Goal: Task Accomplishment & Management: Manage account settings

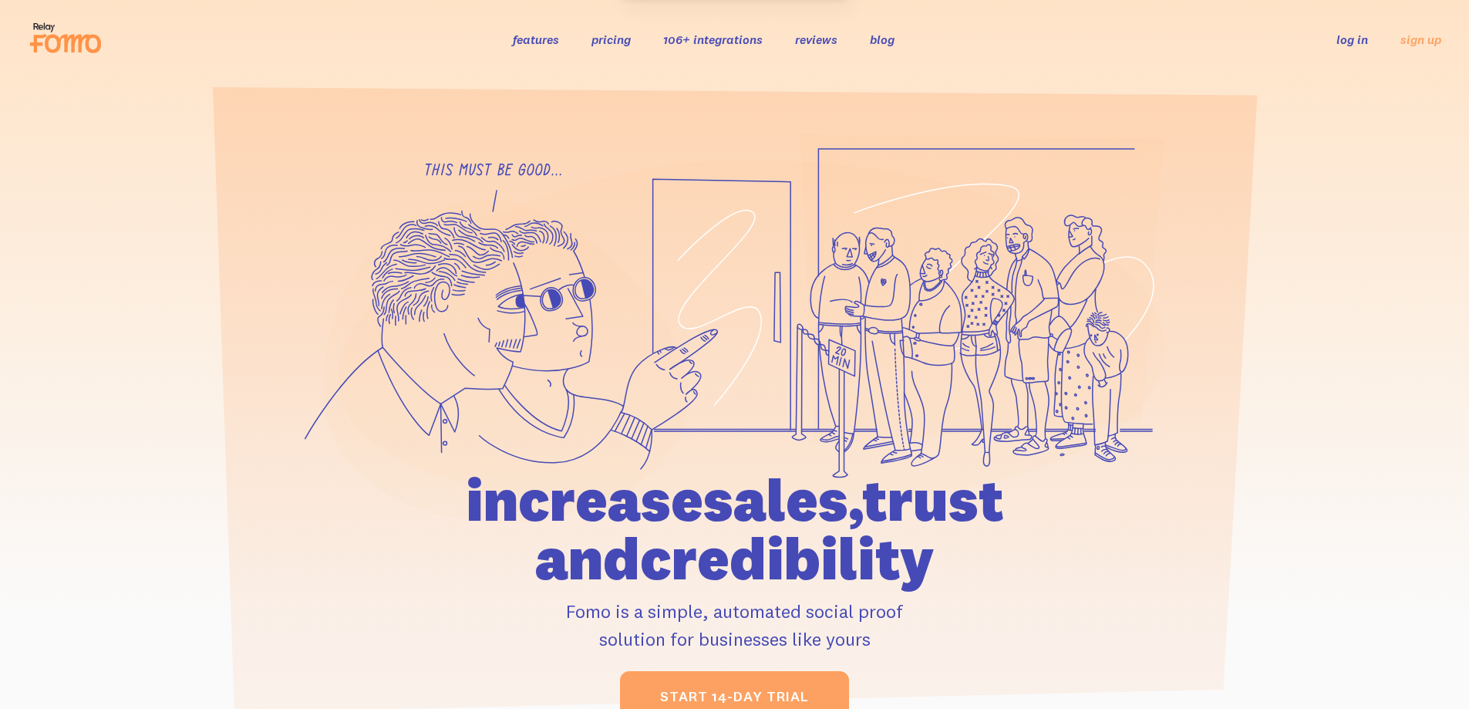
click at [1345, 42] on link "log in" at bounding box center [1352, 39] width 32 height 15
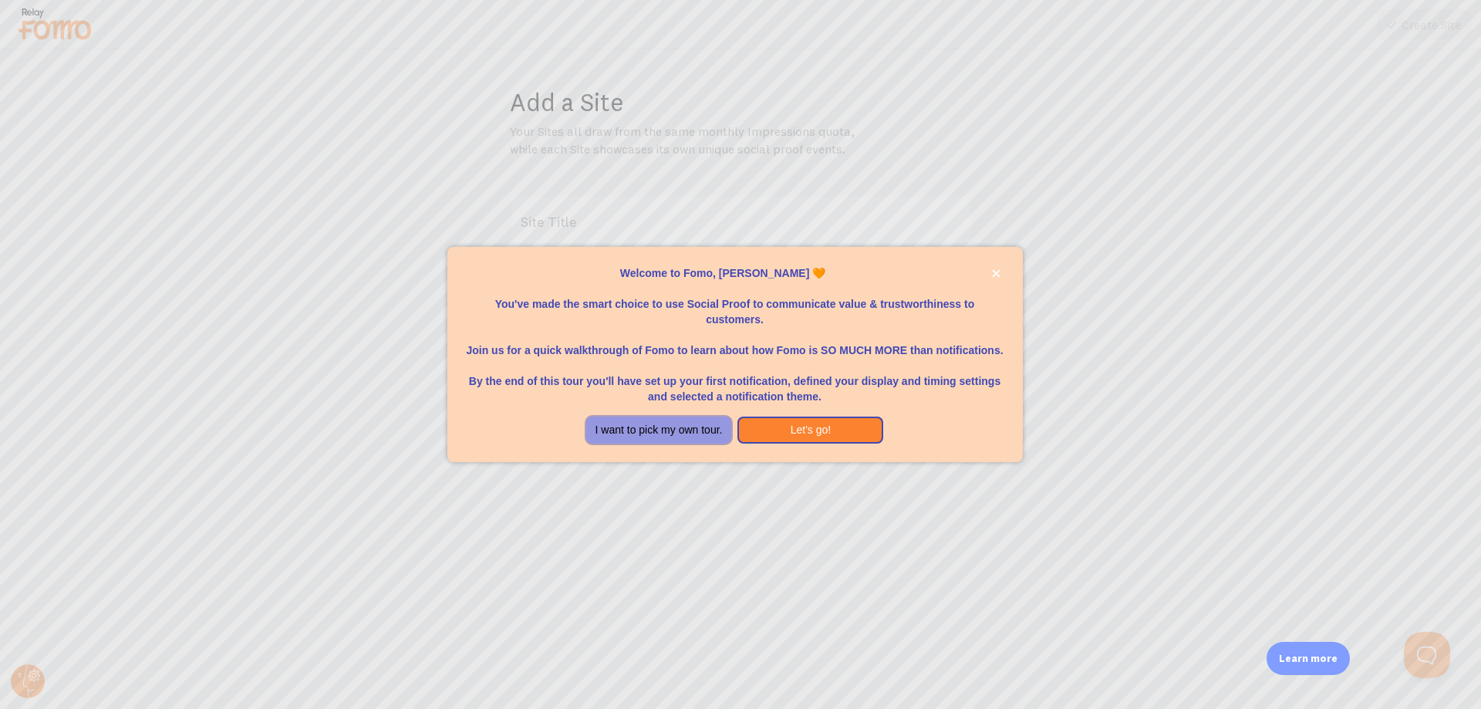
click at [712, 423] on button "I want to pick my own tour." at bounding box center [659, 430] width 146 height 28
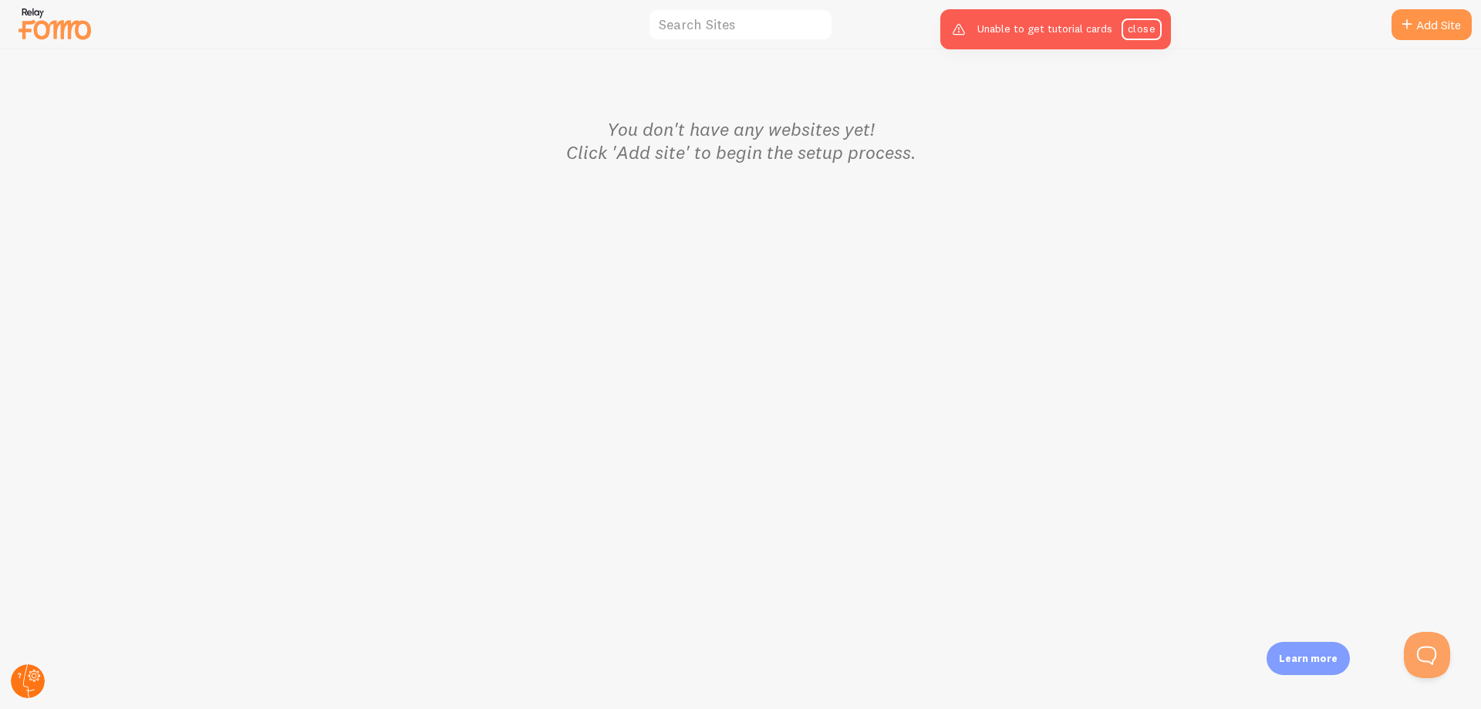
click at [12, 678] on circle at bounding box center [28, 681] width 34 height 34
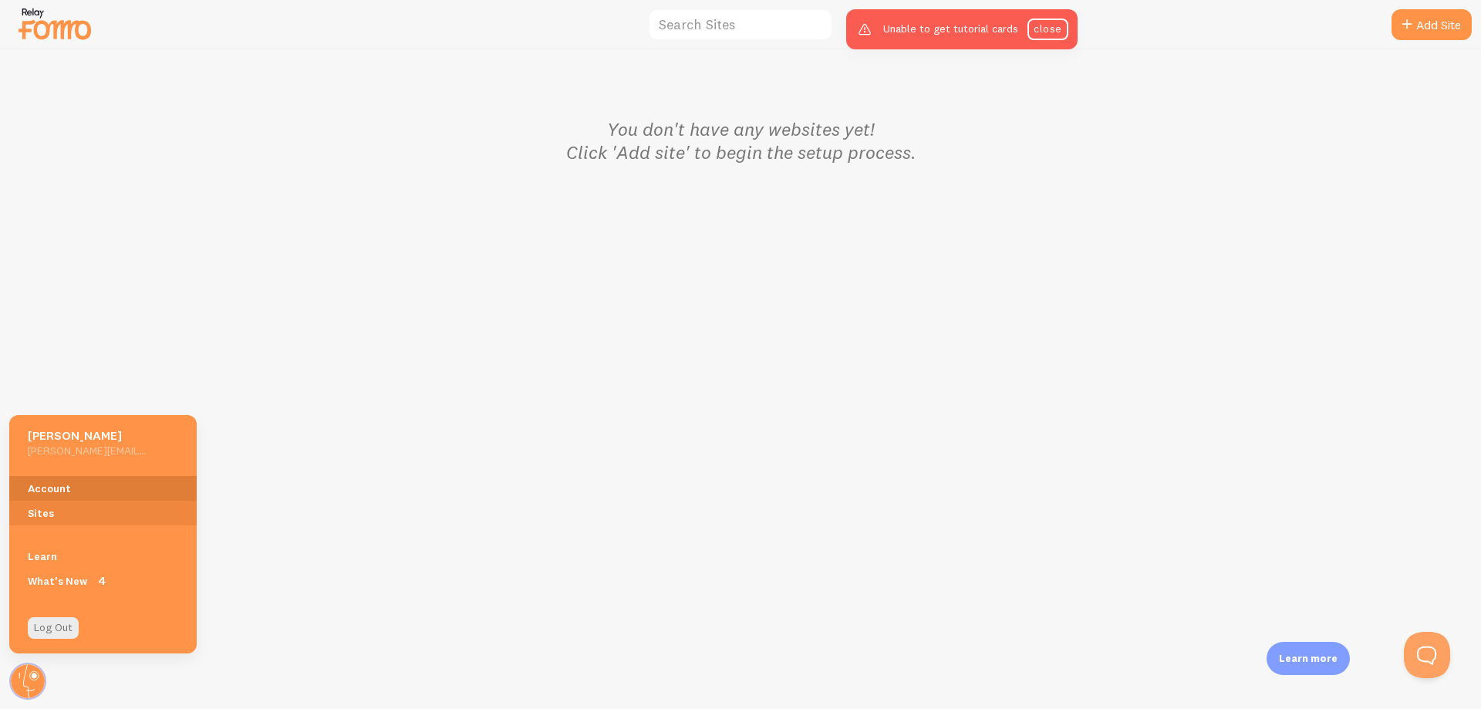
click at [68, 485] on link "Account" at bounding box center [102, 488] width 187 height 25
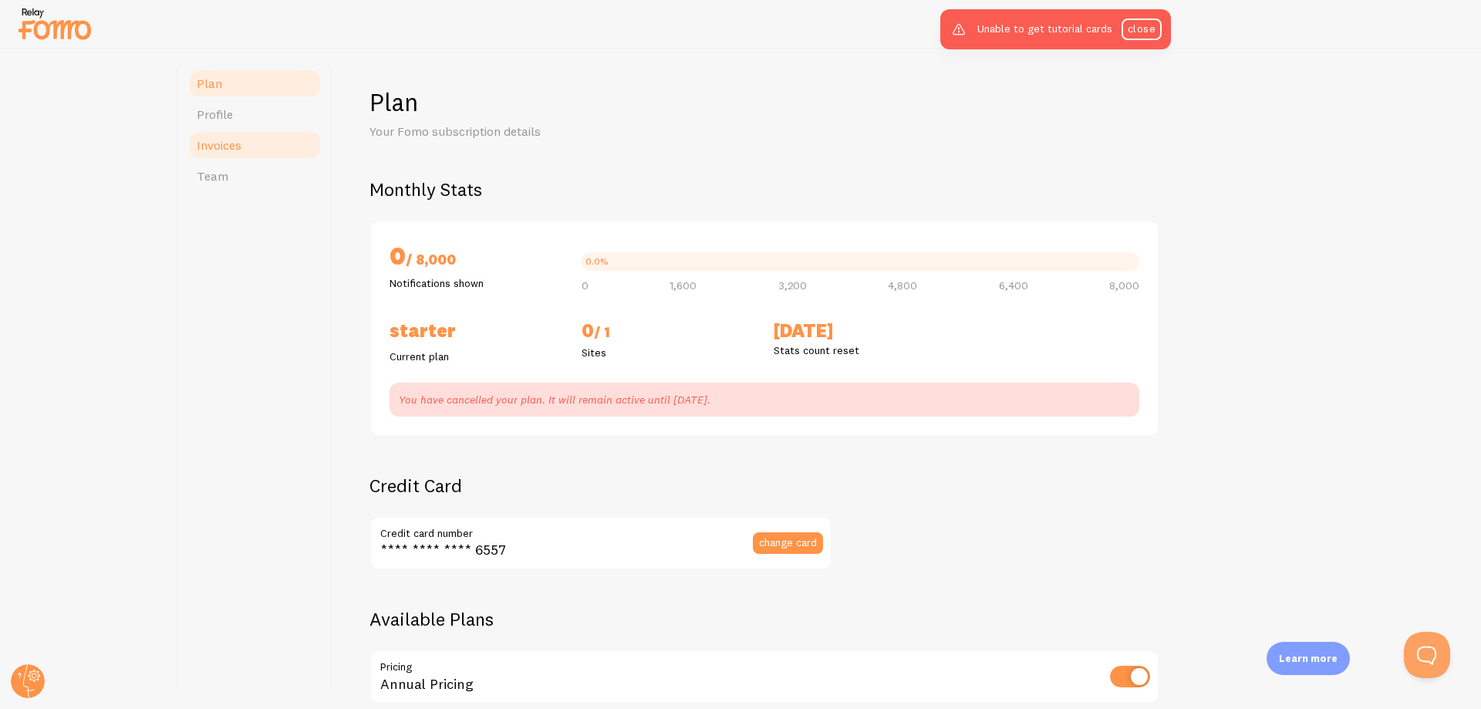
click at [217, 144] on span "Invoices" at bounding box center [219, 144] width 45 height 15
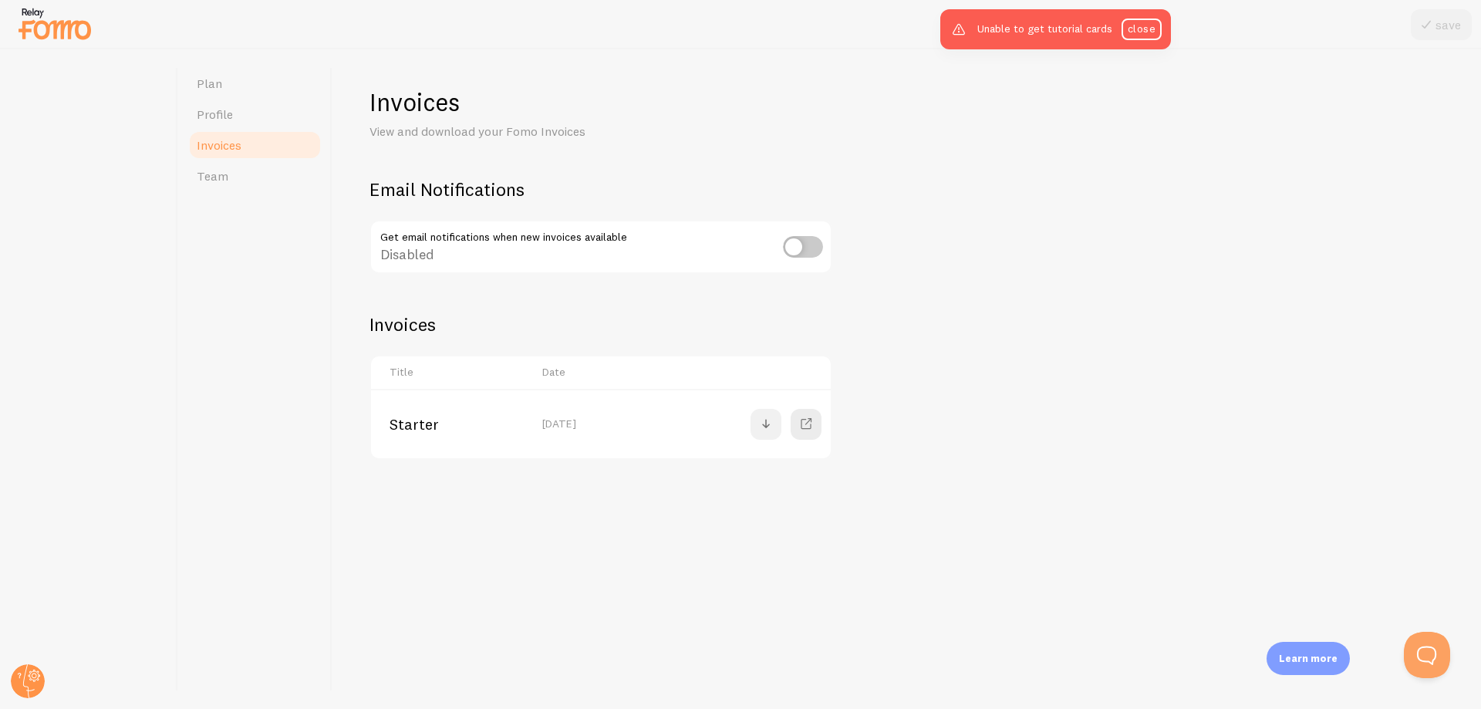
click at [767, 423] on span at bounding box center [766, 424] width 19 height 19
